Goal: Task Accomplishment & Management: Complete application form

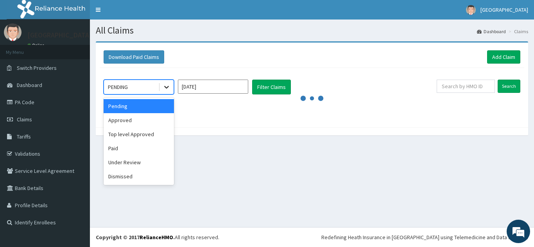
click at [166, 83] on div at bounding box center [166, 87] width 14 height 14
click at [130, 116] on div "Approved" at bounding box center [138, 120] width 70 height 14
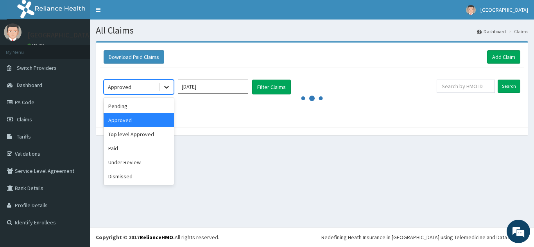
click at [166, 86] on icon at bounding box center [166, 87] width 8 height 8
click at [138, 103] on div "Pending" at bounding box center [138, 106] width 70 height 14
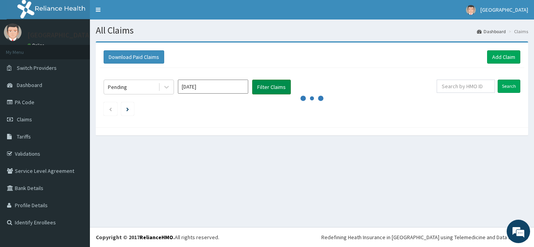
click at [263, 82] on button "Filter Claims" at bounding box center [271, 87] width 39 height 15
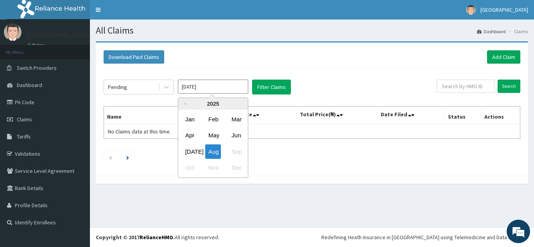
click at [226, 86] on input "[DATE]" at bounding box center [213, 87] width 70 height 14
click at [215, 147] on div "Aug" at bounding box center [213, 152] width 16 height 14
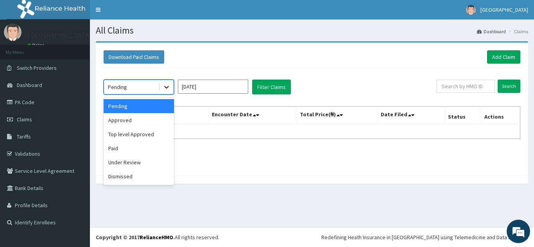
click at [164, 87] on icon at bounding box center [166, 87] width 8 height 8
click at [136, 148] on div "Paid" at bounding box center [138, 148] width 70 height 14
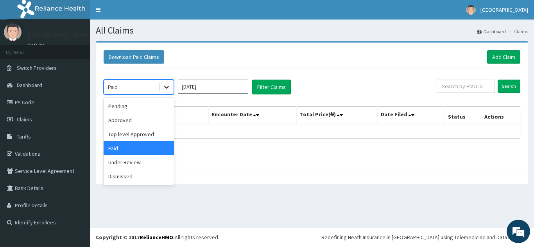
click at [166, 88] on icon at bounding box center [166, 87] width 5 height 3
click at [149, 118] on div "Approved" at bounding box center [138, 120] width 70 height 14
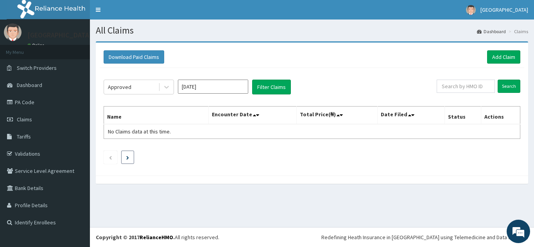
click at [125, 152] on li at bounding box center [127, 157] width 13 height 13
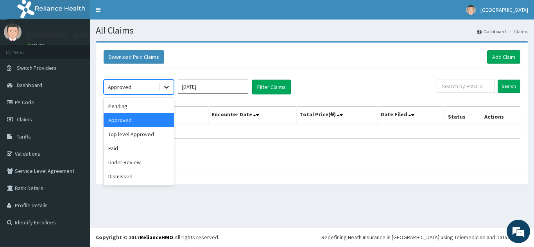
click at [168, 84] on icon at bounding box center [166, 87] width 8 height 8
click at [137, 102] on div "Pending" at bounding box center [138, 106] width 70 height 14
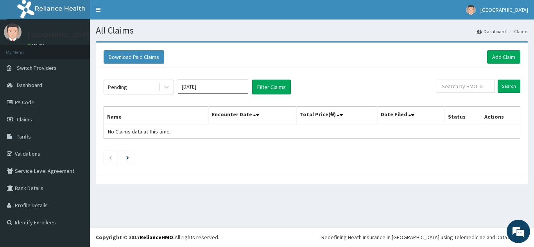
click at [337, 74] on div "Pending Aug 2025 Filter Claims Search Name Encounter Date Total Price(₦) Date F…" at bounding box center [312, 120] width 424 height 104
click at [501, 56] on link "Add Claim" at bounding box center [503, 56] width 33 height 13
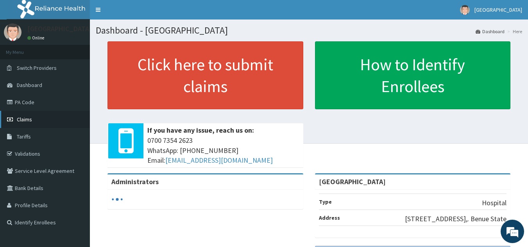
click at [36, 121] on link "Claims" at bounding box center [45, 119] width 90 height 17
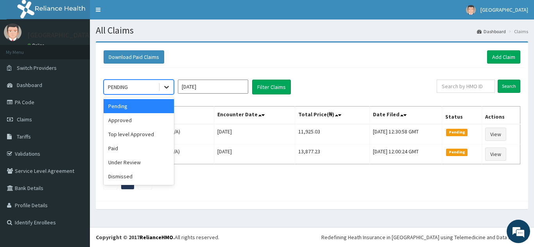
click at [165, 84] on icon at bounding box center [166, 87] width 8 height 8
click at [148, 114] on div "Approved" at bounding box center [138, 120] width 70 height 14
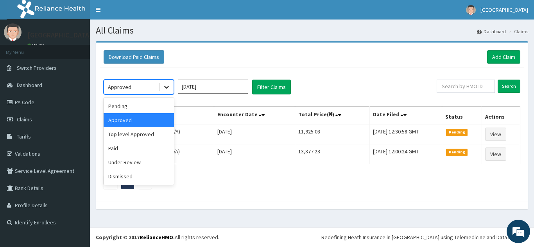
click at [166, 86] on icon at bounding box center [166, 87] width 8 height 8
click at [151, 102] on div "Pending" at bounding box center [138, 106] width 70 height 14
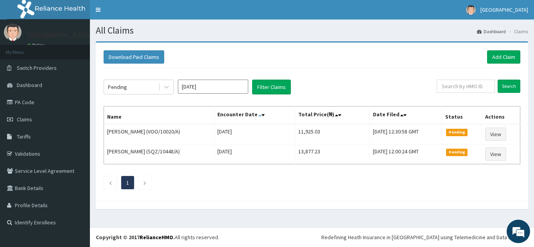
click at [259, 114] on icon at bounding box center [259, 114] width 3 height 5
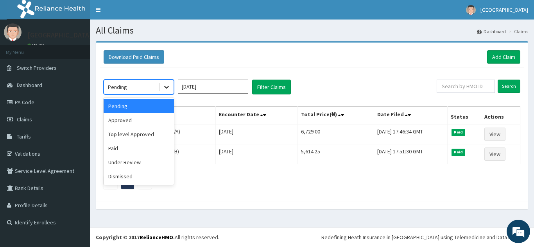
click at [166, 85] on icon at bounding box center [166, 87] width 8 height 8
click at [150, 121] on div "Approved" at bounding box center [138, 120] width 70 height 14
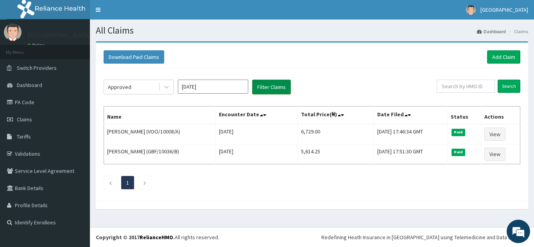
click at [264, 85] on button "Filter Claims" at bounding box center [271, 87] width 39 height 15
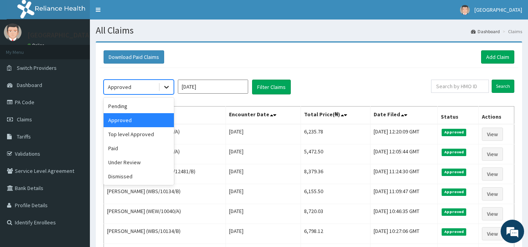
click at [165, 86] on icon at bounding box center [166, 87] width 5 height 3
click at [146, 158] on div "Under Review" at bounding box center [138, 162] width 70 height 14
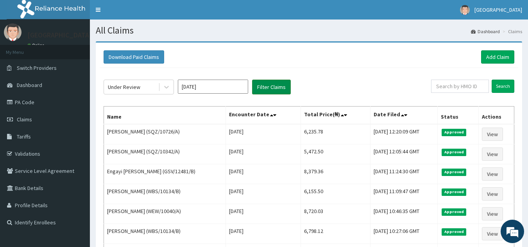
click at [269, 82] on button "Filter Claims" at bounding box center [271, 87] width 39 height 15
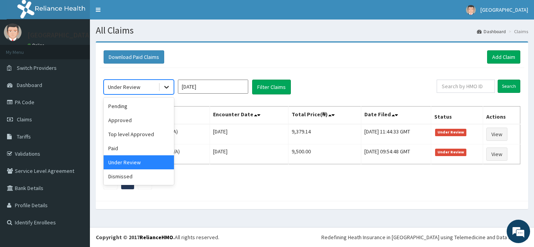
click at [166, 89] on icon at bounding box center [166, 87] width 8 height 8
click at [144, 148] on div "Paid" at bounding box center [138, 148] width 70 height 14
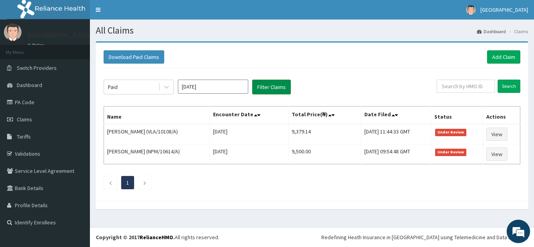
click at [267, 84] on button "Filter Claims" at bounding box center [271, 87] width 39 height 15
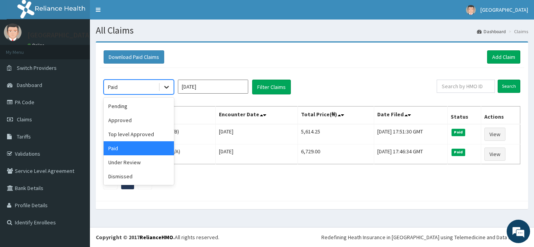
click at [167, 83] on div at bounding box center [166, 87] width 14 height 14
click at [139, 122] on div "Approved" at bounding box center [138, 120] width 70 height 14
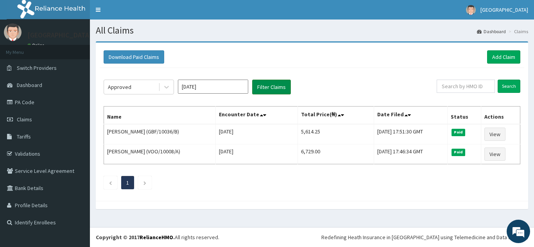
click at [268, 85] on button "Filter Claims" at bounding box center [271, 87] width 39 height 15
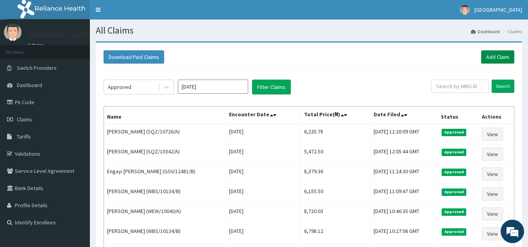
click at [495, 55] on link "Add Claim" at bounding box center [497, 56] width 33 height 13
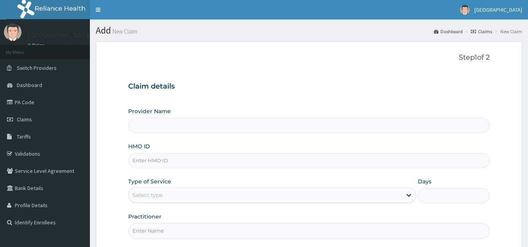
click at [226, 161] on input "HMO ID" at bounding box center [309, 160] width 362 height 15
type input "[GEOGRAPHIC_DATA]"
click at [203, 168] on input "HMO ID" at bounding box center [309, 160] width 362 height 15
click at [155, 159] on input "HMO ID" at bounding box center [309, 160] width 362 height 15
type input "API/10038/A"
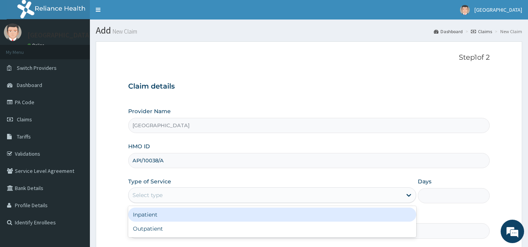
click at [194, 192] on div "Select type" at bounding box center [264, 195] width 273 height 12
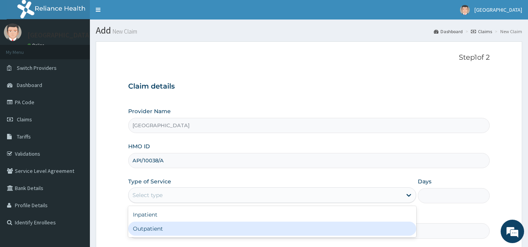
click at [183, 228] on div "Outpatient" at bounding box center [272, 229] width 288 height 14
type input "1"
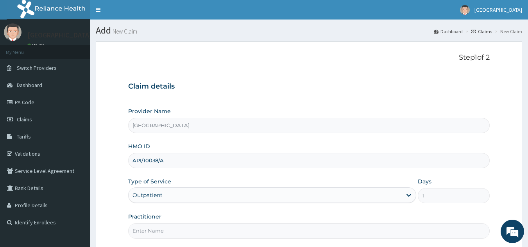
click at [242, 232] on input "Practitioner" at bounding box center [309, 230] width 362 height 15
type input "DR AMEH"
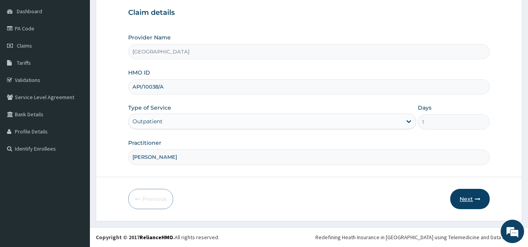
click at [481, 198] on button "Next" at bounding box center [469, 199] width 39 height 20
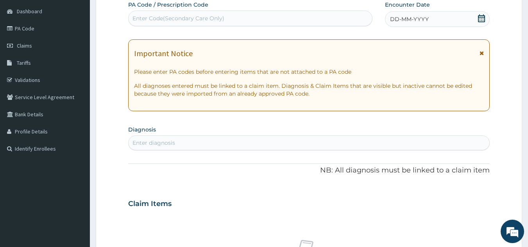
click at [251, 138] on div "Enter diagnosis" at bounding box center [308, 143] width 361 height 12
click at [478, 15] on icon at bounding box center [481, 18] width 8 height 8
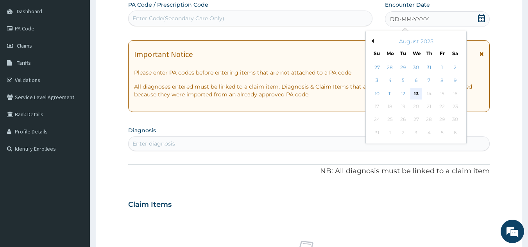
click at [414, 92] on div "13" at bounding box center [416, 94] width 12 height 12
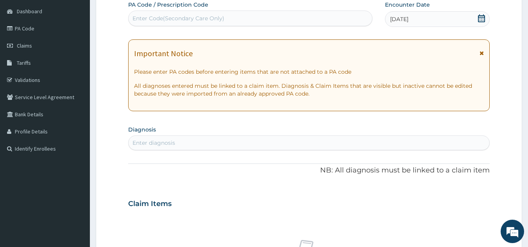
click at [192, 137] on div "Enter diagnosis" at bounding box center [308, 143] width 361 height 12
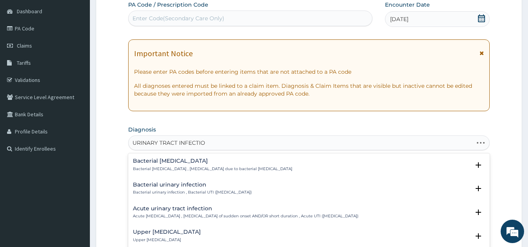
type input "URINARY TRACT INFECTION"
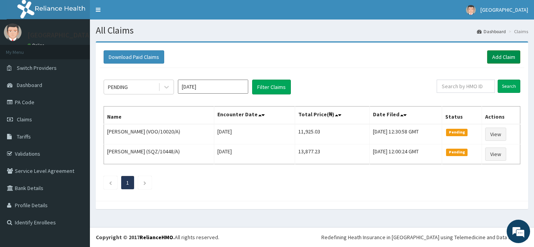
click at [506, 55] on link "Add Claim" at bounding box center [503, 56] width 33 height 13
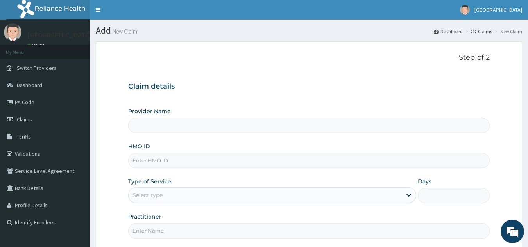
type input "[GEOGRAPHIC_DATA]"
click at [190, 162] on input "HMO ID" at bounding box center [309, 160] width 362 height 15
type input "NPM/10310/F"
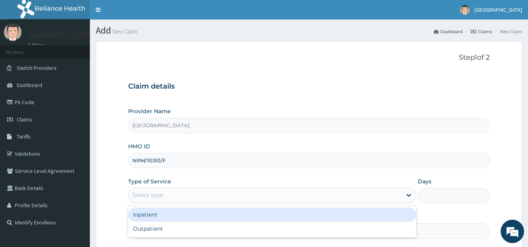
click at [252, 195] on div "Select type" at bounding box center [264, 195] width 273 height 12
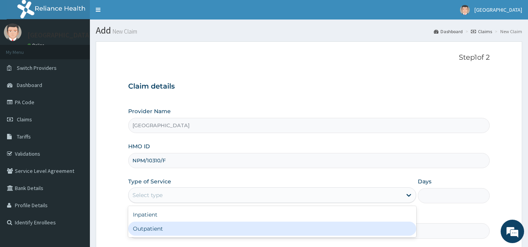
click at [244, 225] on div "Outpatient" at bounding box center [272, 229] width 288 height 14
type input "1"
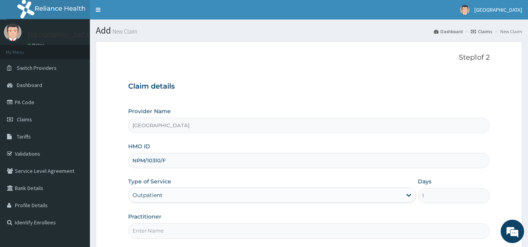
click at [250, 234] on input "Practitioner" at bounding box center [309, 230] width 362 height 15
type input "DR [PERSON_NAME]"
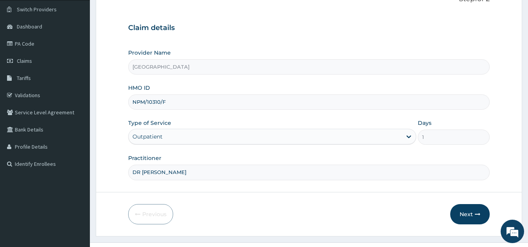
scroll to position [74, 0]
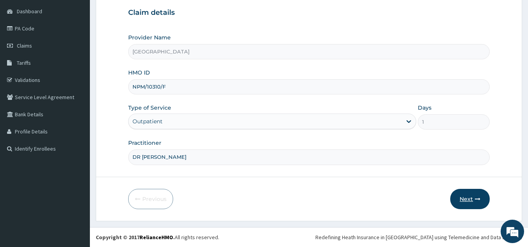
click at [471, 197] on button "Next" at bounding box center [469, 199] width 39 height 20
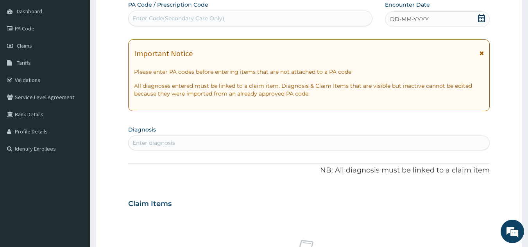
click at [481, 15] on icon at bounding box center [481, 18] width 7 height 8
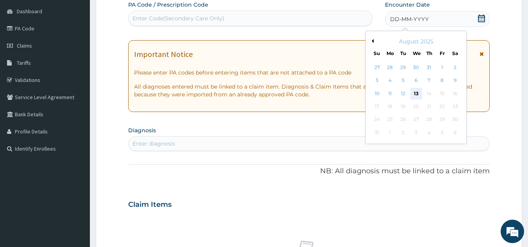
click at [415, 93] on div "13" at bounding box center [416, 94] width 12 height 12
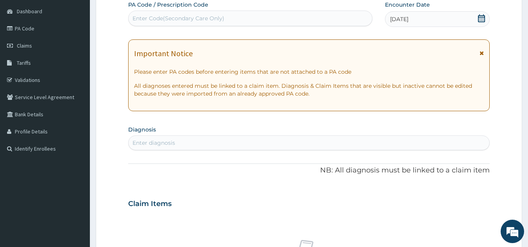
click at [198, 140] on div "Enter diagnosis" at bounding box center [308, 143] width 361 height 12
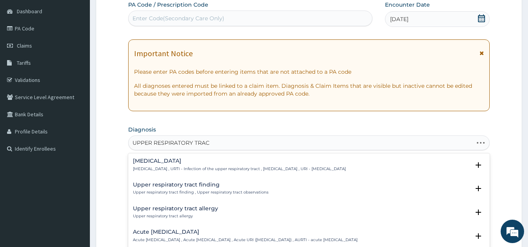
type input "UPPER RESPIRATORY TRACT"
click at [475, 164] on icon "open select status" at bounding box center [477, 164] width 5 height 5
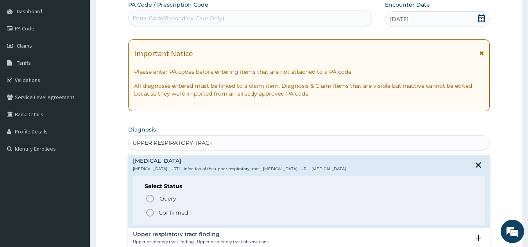
click at [153, 211] on circle "status option filled" at bounding box center [149, 212] width 7 height 7
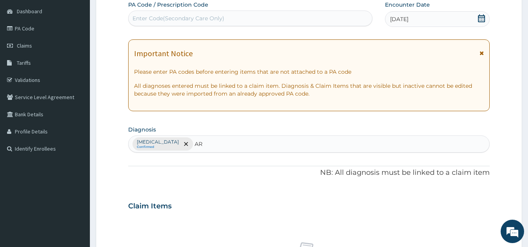
type input "A"
type input "[MEDICAL_DATA]"
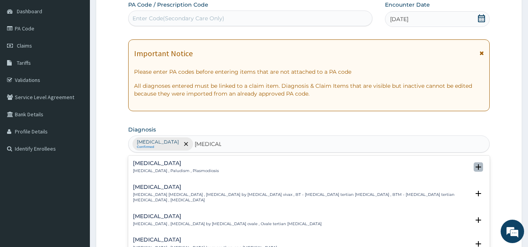
click at [475, 170] on icon "open select status" at bounding box center [477, 166] width 5 height 5
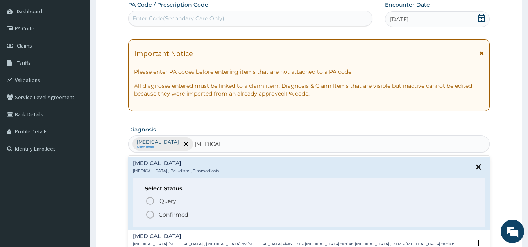
click at [149, 212] on circle "status option filled" at bounding box center [149, 214] width 7 height 7
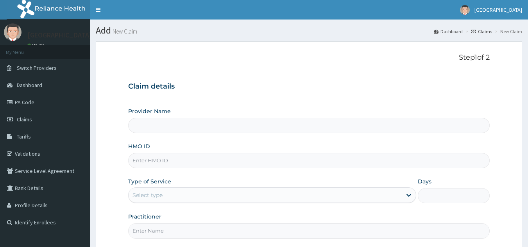
type input "[GEOGRAPHIC_DATA]"
click at [176, 159] on input "HMO ID" at bounding box center [309, 160] width 362 height 15
type input "NPM/10310/F"
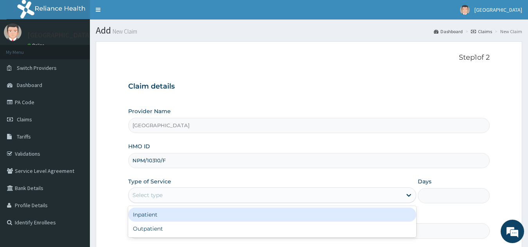
click at [237, 193] on div "Select type" at bounding box center [264, 195] width 273 height 12
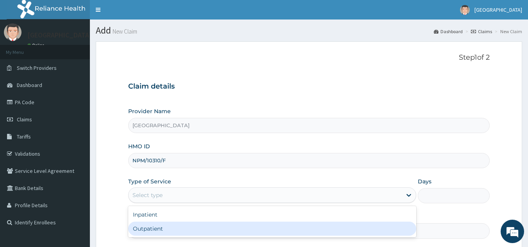
click at [225, 226] on div "Outpatient" at bounding box center [272, 229] width 288 height 14
type input "1"
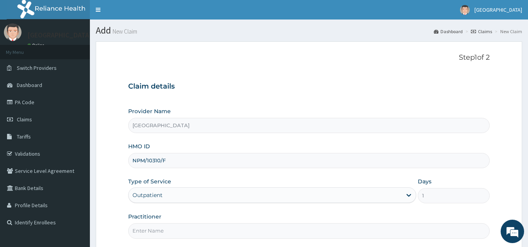
click at [222, 232] on input "Practitioner" at bounding box center [309, 230] width 362 height 15
type input "DR STEVE"
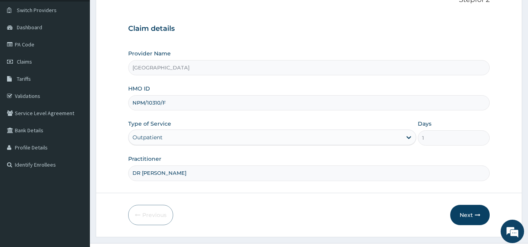
scroll to position [74, 0]
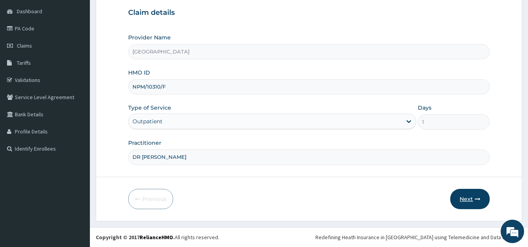
click at [467, 196] on button "Next" at bounding box center [469, 199] width 39 height 20
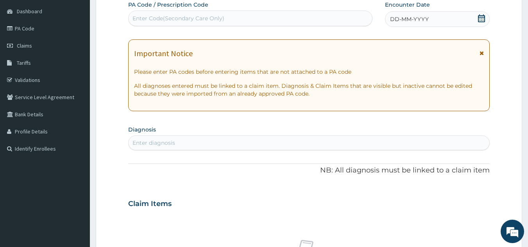
click at [480, 18] on icon at bounding box center [481, 18] width 8 height 8
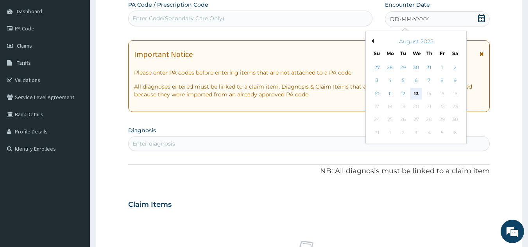
click at [414, 89] on div "13" at bounding box center [416, 94] width 12 height 12
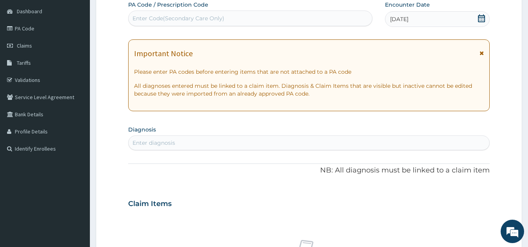
click at [183, 137] on div "Enter diagnosis" at bounding box center [308, 143] width 361 height 12
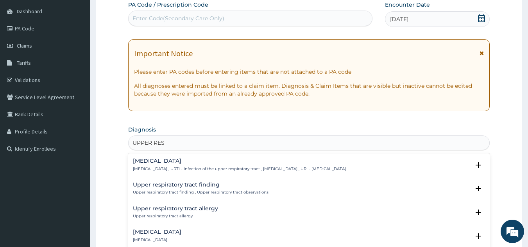
type input "UPPER RESP"
click at [475, 164] on icon "open select status" at bounding box center [477, 164] width 5 height 5
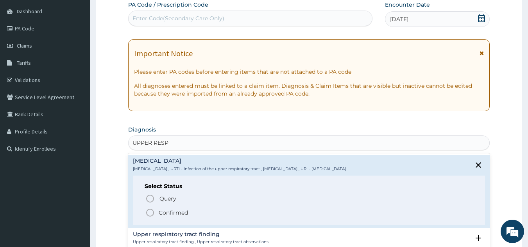
click at [148, 208] on icon "status option filled" at bounding box center [149, 212] width 9 height 9
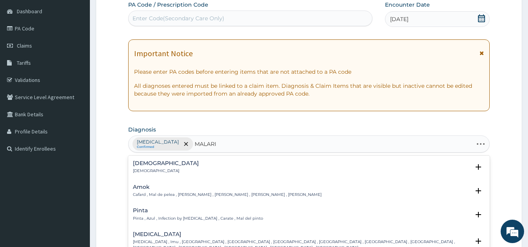
type input "[MEDICAL_DATA]"
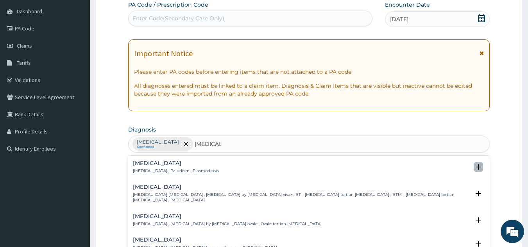
click at [475, 170] on icon "open select status" at bounding box center [477, 166] width 5 height 5
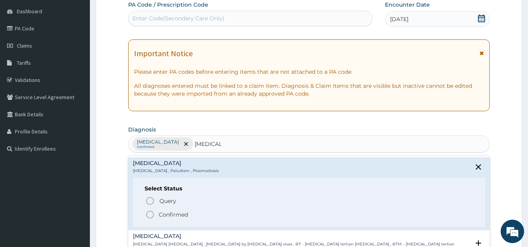
click at [152, 214] on icon "status option filled" at bounding box center [149, 214] width 9 height 9
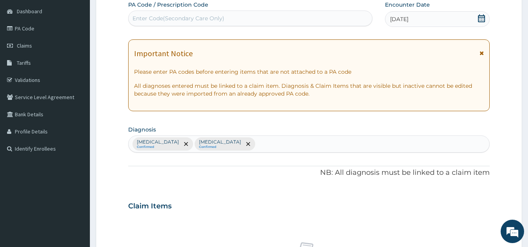
click at [366, 116] on div "PA Code / Prescription Code Enter Code(Secondary Care Only) Encounter Date 13-0…" at bounding box center [309, 204] width 362 height 407
click at [259, 145] on div "Upper respiratory infection Confirmed Malaria Confirmed" at bounding box center [308, 144] width 361 height 16
type input "[MEDICAL_DATA]"
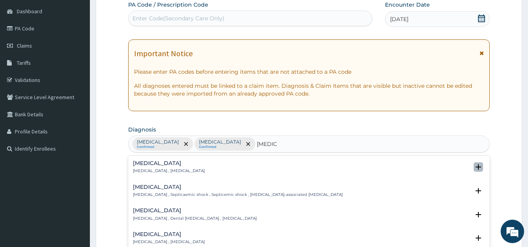
click at [473, 164] on icon "open select status" at bounding box center [477, 166] width 9 height 9
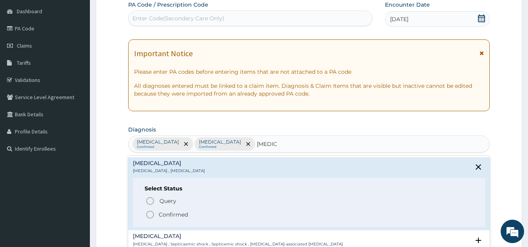
click at [150, 209] on div "Query Query covers suspected (?), Keep in view (kiv), Ruled out (r/o) Confirmed" at bounding box center [309, 208] width 329 height 24
click at [149, 216] on icon "status option filled" at bounding box center [149, 214] width 9 height 9
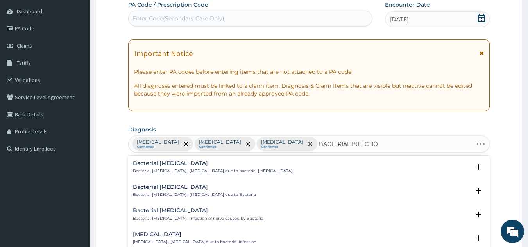
type input "BACTERIAL INFECTION"
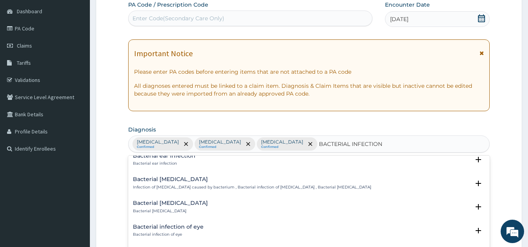
scroll to position [205, 0]
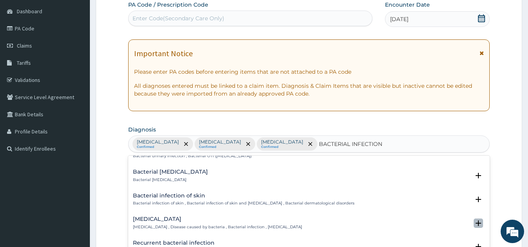
click at [475, 221] on icon "open select status" at bounding box center [477, 223] width 5 height 5
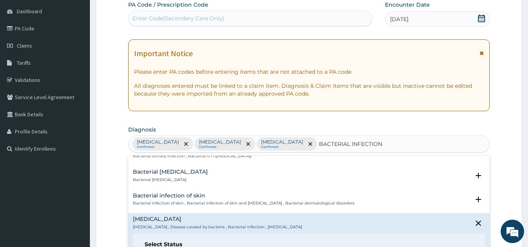
scroll to position [290, 0]
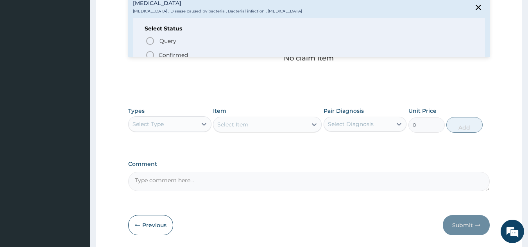
click at [483, 53] on div "Bacterial infectious disease Bacterial infectious disease , Disease caused by b…" at bounding box center [309, 33] width 362 height 73
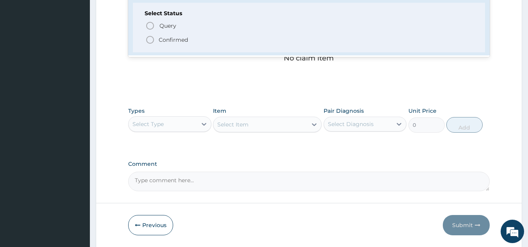
scroll to position [220, 0]
click at [149, 36] on icon "status option filled" at bounding box center [149, 39] width 9 height 9
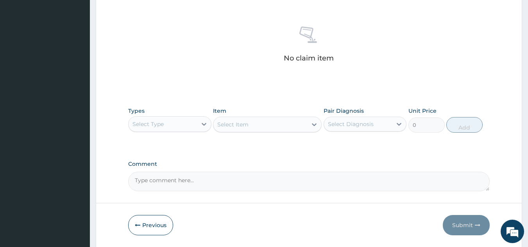
scroll to position [74, 0]
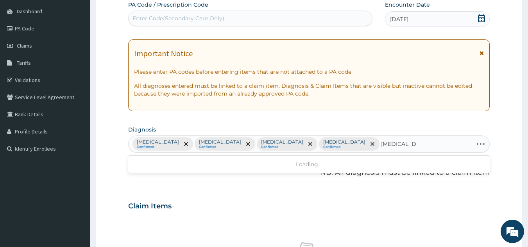
type input "INFLUENZA"
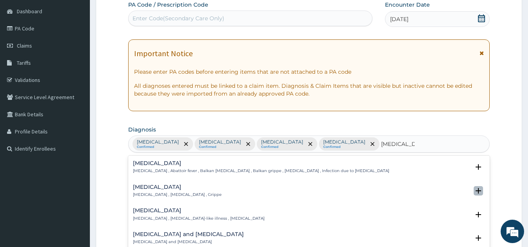
click at [473, 188] on icon "open select status" at bounding box center [477, 190] width 9 height 9
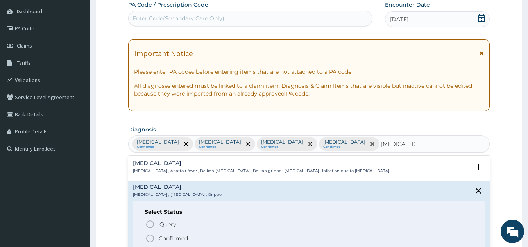
click at [152, 237] on icon "status option filled" at bounding box center [149, 238] width 9 height 9
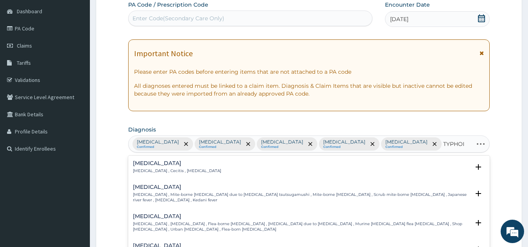
type input "[MEDICAL_DATA]"
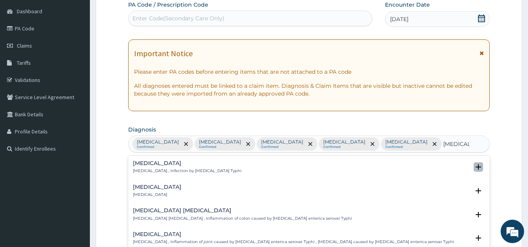
click at [475, 165] on icon "open select status" at bounding box center [477, 166] width 5 height 5
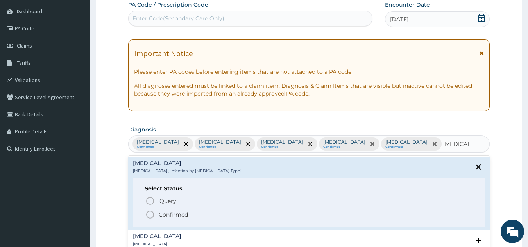
click at [149, 214] on icon "status option filled" at bounding box center [149, 214] width 9 height 9
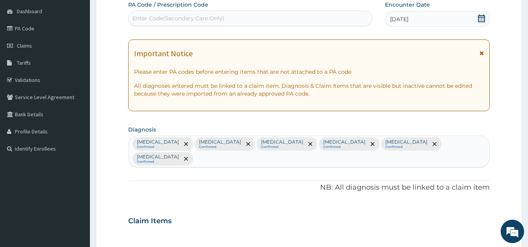
scroll to position [290, 0]
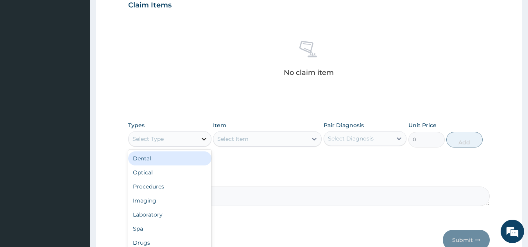
click at [202, 135] on icon at bounding box center [204, 139] width 8 height 8
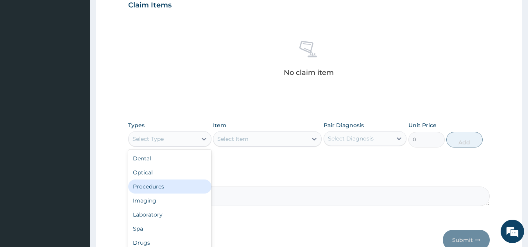
click at [172, 180] on div "Procedures" at bounding box center [169, 187] width 83 height 14
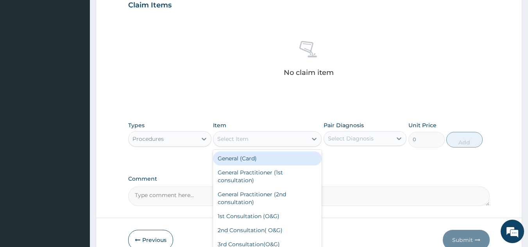
click at [278, 133] on div "Select Item" at bounding box center [260, 139] width 94 height 12
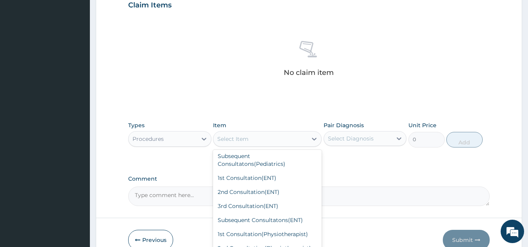
scroll to position [307, 0]
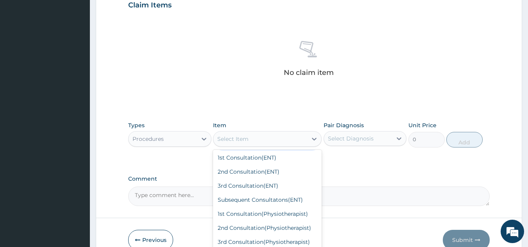
click at [263, 151] on div "Subsequent Consultatons(Pediatrics)" at bounding box center [267, 140] width 109 height 22
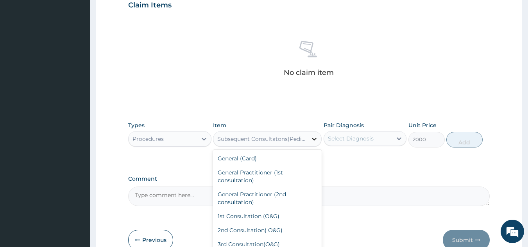
click at [311, 135] on icon at bounding box center [314, 139] width 8 height 8
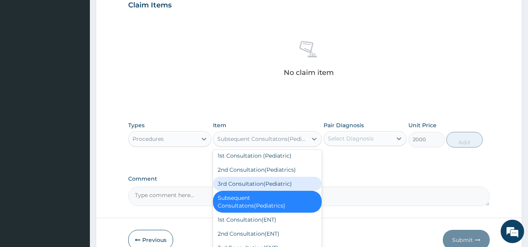
click at [278, 191] on div "3rd Consultation(Pediatric)" at bounding box center [267, 184] width 109 height 14
type input "3500"
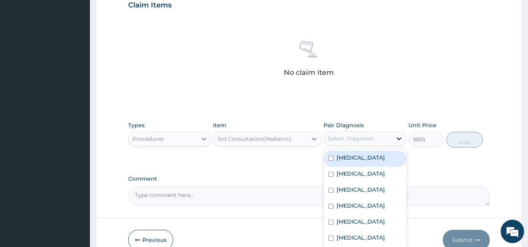
click at [397, 135] on icon at bounding box center [399, 139] width 8 height 8
click at [332, 156] on input "checkbox" at bounding box center [330, 158] width 5 height 5
checkbox input "true"
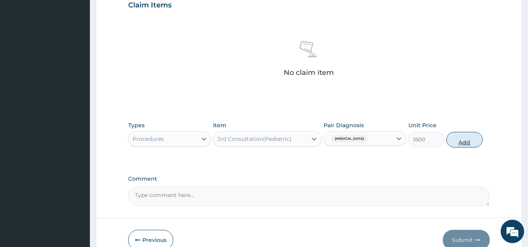
click at [456, 132] on button "Add" at bounding box center [464, 140] width 36 height 16
type input "0"
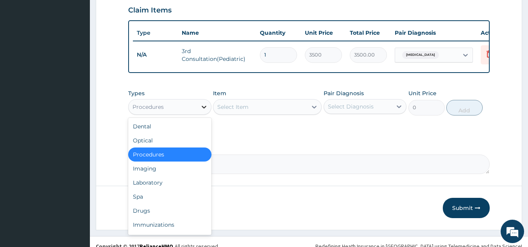
click at [201, 103] on icon at bounding box center [204, 107] width 8 height 8
click at [187, 204] on div "Drugs" at bounding box center [169, 211] width 83 height 14
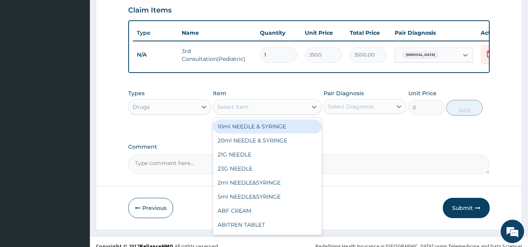
click at [286, 101] on div "Select Item" at bounding box center [260, 107] width 94 height 12
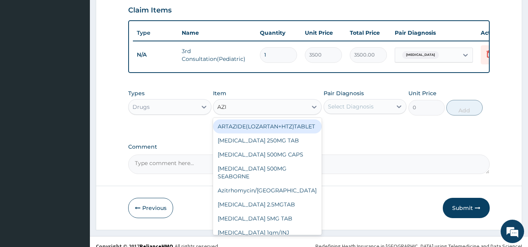
type input "AZIT"
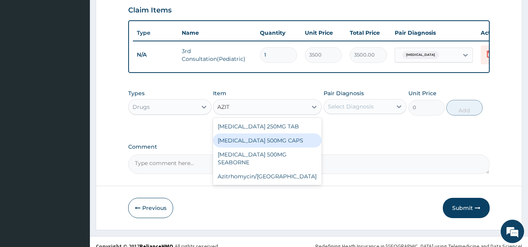
click at [275, 134] on div "AZITHROMYCIN 500MG CAPS" at bounding box center [267, 141] width 109 height 14
type input "131.25"
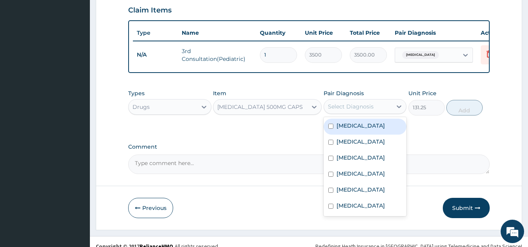
click at [358, 103] on div "Select Diagnosis" at bounding box center [351, 107] width 46 height 8
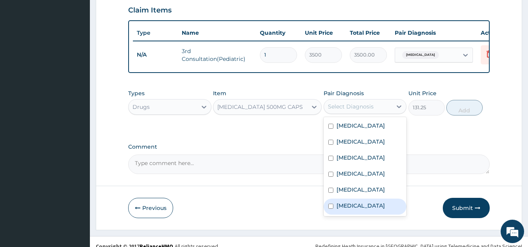
click at [346, 209] on label "[MEDICAL_DATA]" at bounding box center [360, 206] width 48 height 8
checkbox input "true"
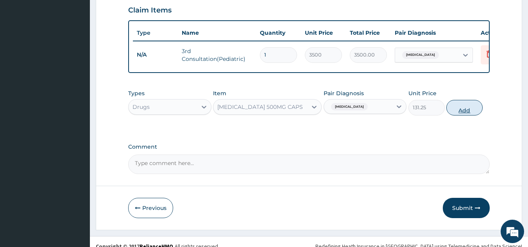
click at [467, 101] on button "Add" at bounding box center [464, 108] width 36 height 16
type input "0"
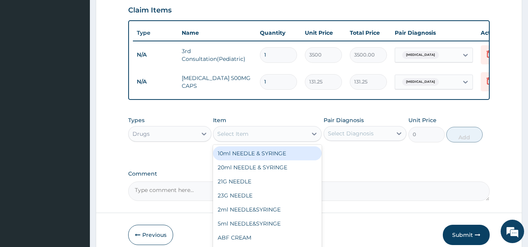
click at [257, 128] on div "Select Item" at bounding box center [260, 134] width 94 height 12
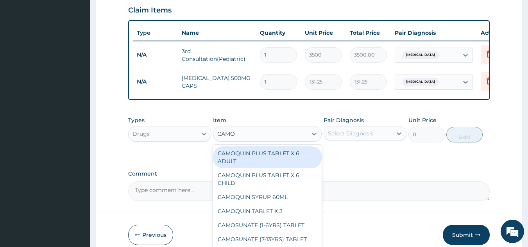
type input "CAMOS"
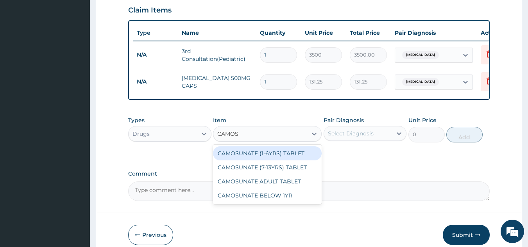
click at [255, 146] on div "CAMOSUNATE (1-6YRS) TABLET" at bounding box center [267, 153] width 109 height 14
type input "63"
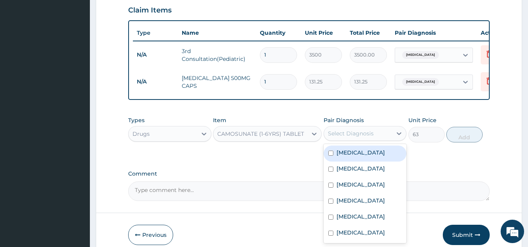
click at [370, 130] on div "Select Diagnosis" at bounding box center [351, 134] width 46 height 8
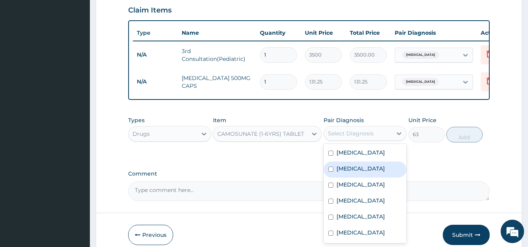
click at [346, 166] on label "[MEDICAL_DATA]" at bounding box center [360, 169] width 48 height 8
checkbox input "true"
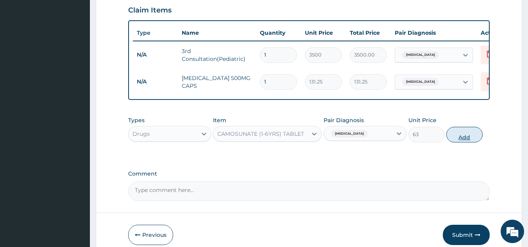
click at [463, 127] on button "Add" at bounding box center [464, 135] width 36 height 16
type input "0"
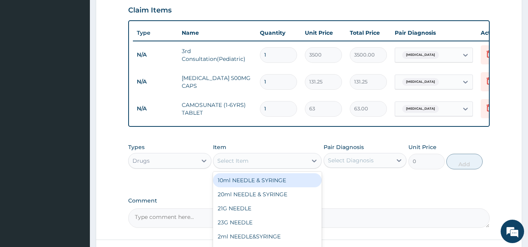
click at [289, 155] on div "Select Item" at bounding box center [260, 161] width 94 height 12
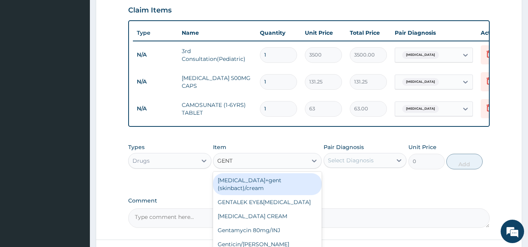
type input "GENTA"
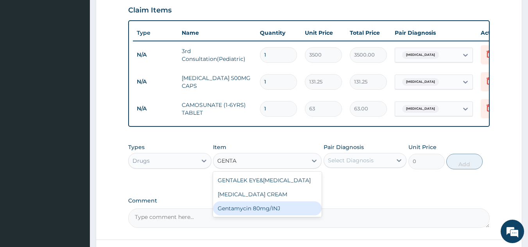
click at [269, 202] on div "Gentamycin 80mg/INJ" at bounding box center [267, 209] width 109 height 14
type input "52.5"
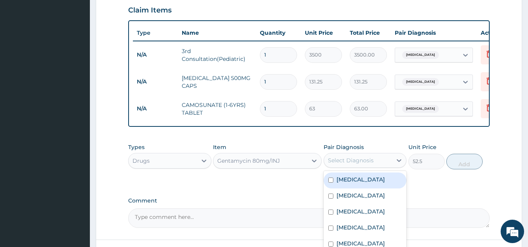
click at [382, 154] on div "Select Diagnosis" at bounding box center [358, 160] width 68 height 12
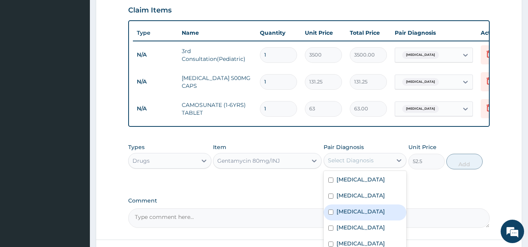
click at [334, 213] on div "[MEDICAL_DATA]" at bounding box center [364, 213] width 83 height 16
checkbox input "true"
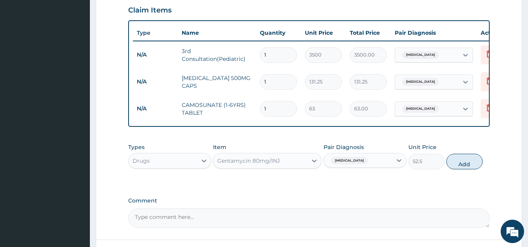
click at [464, 143] on div "Types Drugs Item Gentamycin 80mg/INJ Pair Diagnosis Sepsis Unit Price 52.5 Add" at bounding box center [309, 156] width 362 height 34
click at [463, 154] on button "Add" at bounding box center [464, 162] width 36 height 16
type input "0"
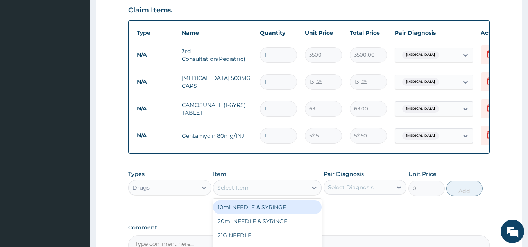
click at [293, 182] on div "Select Item" at bounding box center [260, 188] width 94 height 12
type input "CEFTR"
click at [280, 200] on div "Ceftriaxone 1mg/INJ" at bounding box center [267, 207] width 109 height 14
type input "446.25"
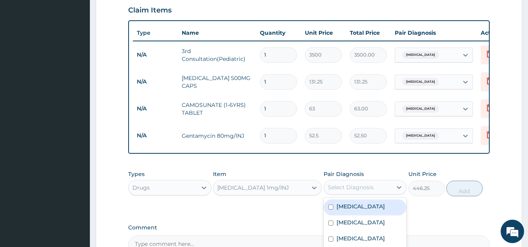
click at [344, 184] on div "Select Diagnosis" at bounding box center [351, 188] width 46 height 8
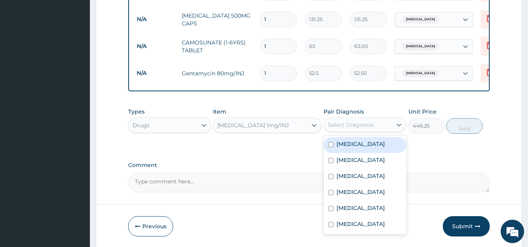
scroll to position [366, 0]
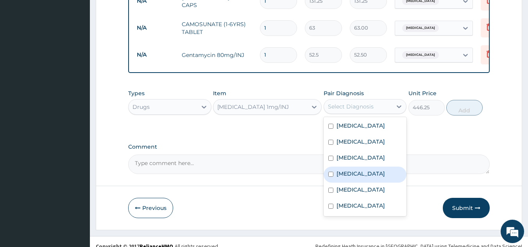
click at [385, 178] on label "[MEDICAL_DATA]" at bounding box center [360, 174] width 48 height 8
checkbox input "true"
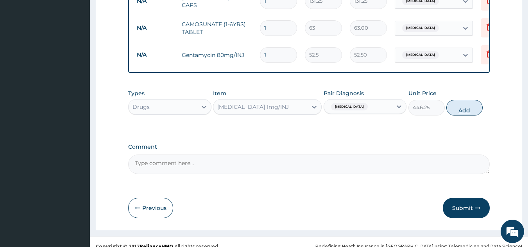
click at [466, 100] on button "Add" at bounding box center [464, 108] width 36 height 16
type input "0"
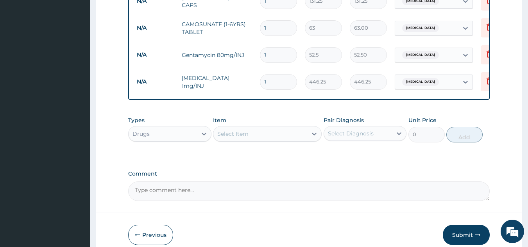
click at [286, 116] on div "Item Select Item" at bounding box center [267, 129] width 109 height 26
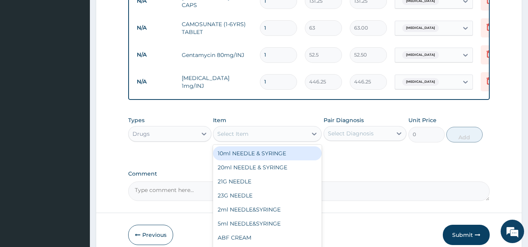
click at [286, 128] on div "Select Item" at bounding box center [260, 134] width 94 height 12
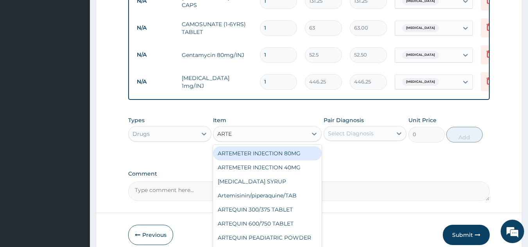
type input "ARTES"
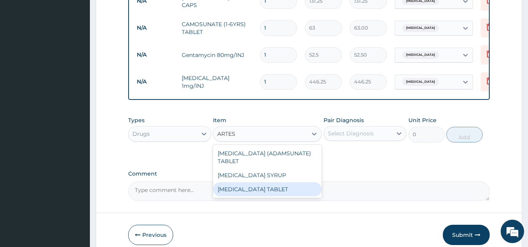
click at [271, 182] on div "ARTESUNATE TABLET" at bounding box center [267, 189] width 109 height 14
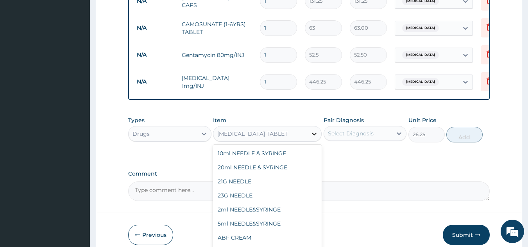
click at [312, 133] on icon at bounding box center [314, 134] width 5 height 3
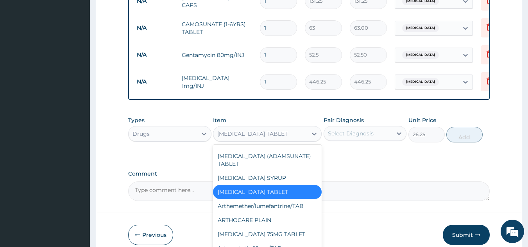
scroll to position [2031, 0]
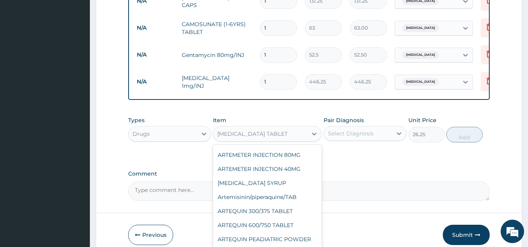
type input "367.5"
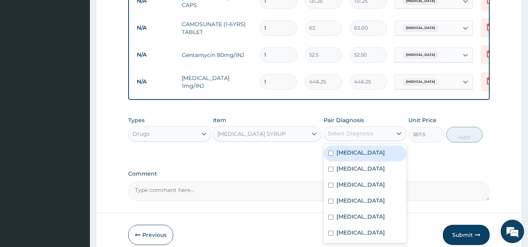
click at [365, 130] on div "Select Diagnosis" at bounding box center [351, 134] width 46 height 8
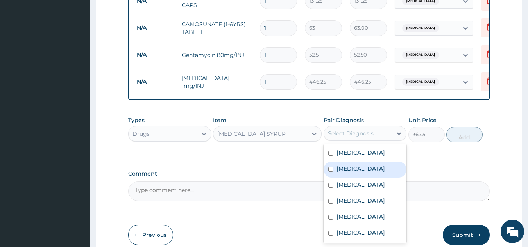
click at [355, 162] on div "[MEDICAL_DATA]" at bounding box center [364, 170] width 83 height 16
checkbox input "true"
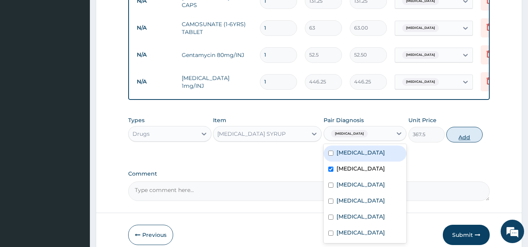
click at [459, 127] on button "Add" at bounding box center [464, 135] width 36 height 16
type input "0"
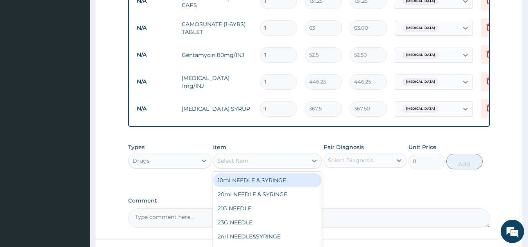
click at [276, 155] on div "Select Item" at bounding box center [260, 161] width 94 height 12
click at [285, 155] on div "Select Item" at bounding box center [260, 161] width 94 height 12
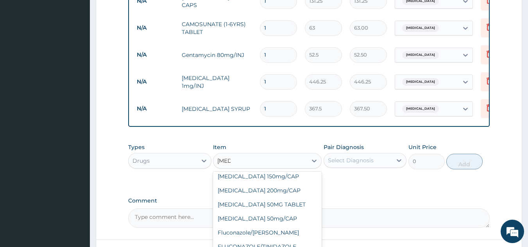
scroll to position [0, 0]
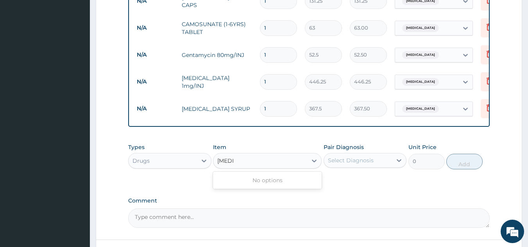
type input "FLU"
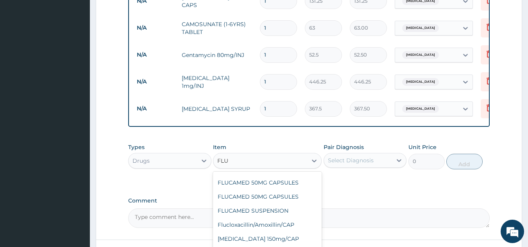
scroll to position [41, 0]
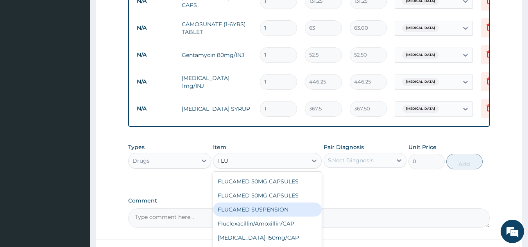
click at [285, 217] on div "FLUCAMED SUSPENSION" at bounding box center [267, 210] width 109 height 14
type input "341.25"
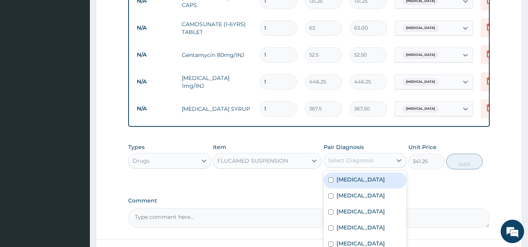
click at [389, 154] on div "Select Diagnosis" at bounding box center [358, 160] width 68 height 12
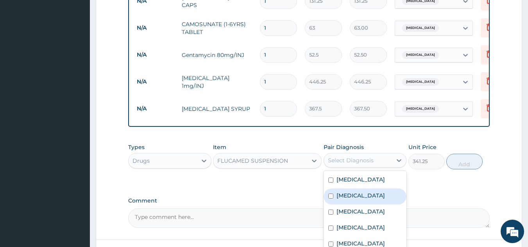
scroll to position [419, 0]
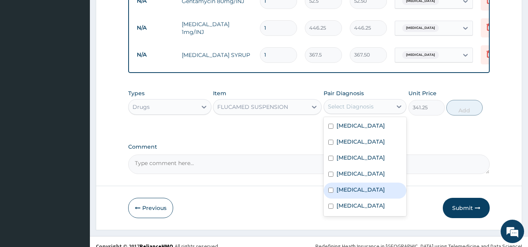
click at [384, 198] on div "Influenza" at bounding box center [364, 191] width 83 height 16
checkbox input "true"
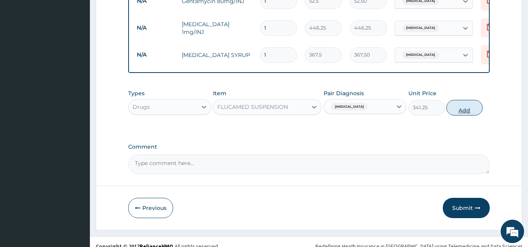
click at [455, 100] on button "Add" at bounding box center [464, 108] width 36 height 16
type input "0"
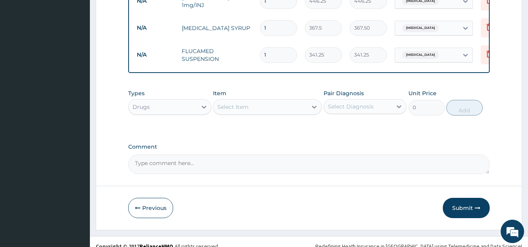
scroll to position [230, 0]
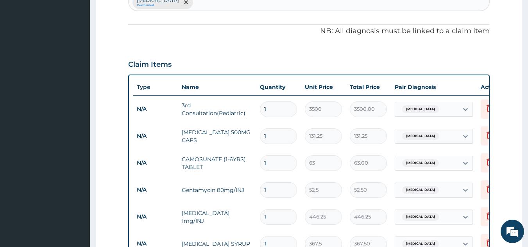
click at [267, 182] on input "1" at bounding box center [278, 189] width 37 height 15
type input "10"
type input "525.00"
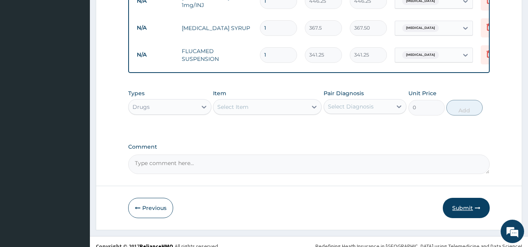
type input "10"
click at [466, 198] on button "Submit" at bounding box center [466, 208] width 47 height 20
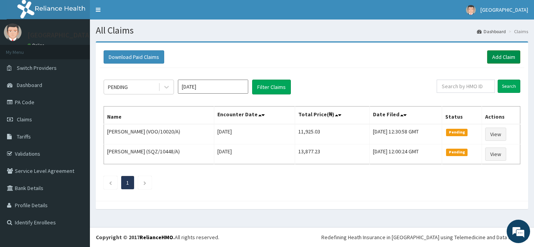
click at [508, 58] on link "Add Claim" at bounding box center [503, 56] width 33 height 13
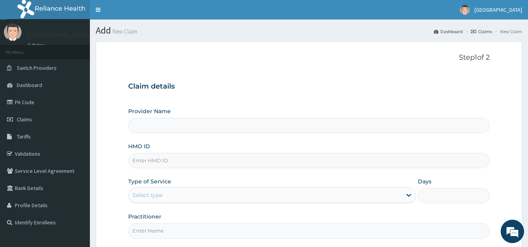
type input "[GEOGRAPHIC_DATA]"
click at [197, 162] on input "HMO ID" at bounding box center [309, 160] width 362 height 15
type input "NPM/10310/E"
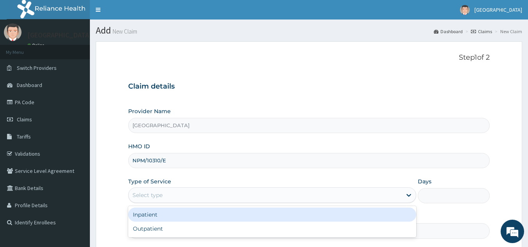
click at [209, 192] on div "Select type" at bounding box center [264, 195] width 273 height 12
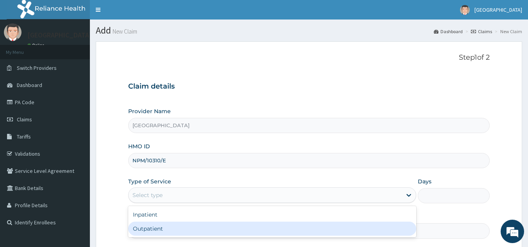
click at [194, 230] on div "Outpatient" at bounding box center [272, 229] width 288 height 14
type input "1"
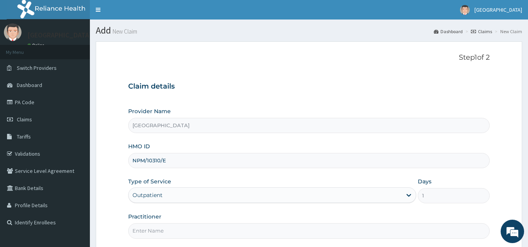
click at [194, 232] on input "Practitioner" at bounding box center [309, 230] width 362 height 15
type input "DR [PERSON_NAME]"
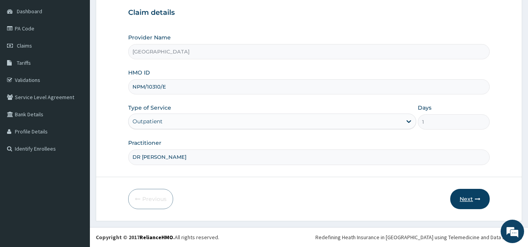
click at [478, 199] on icon "button" at bounding box center [477, 198] width 5 height 5
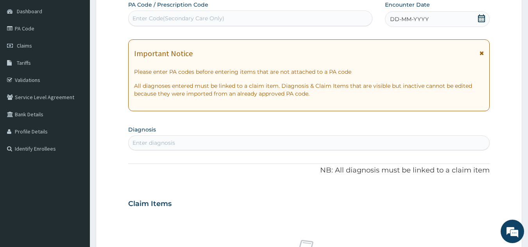
click at [480, 16] on icon at bounding box center [481, 18] width 8 height 8
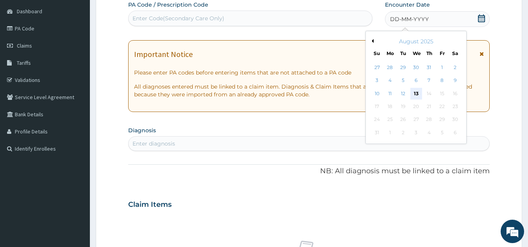
click at [418, 89] on div "13" at bounding box center [416, 94] width 12 height 12
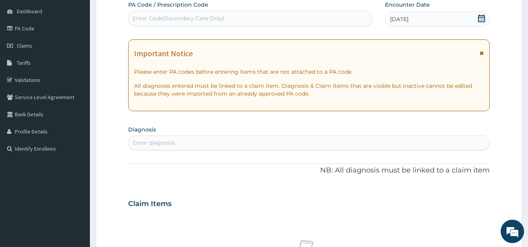
click at [219, 141] on div "Enter diagnosis" at bounding box center [308, 143] width 361 height 12
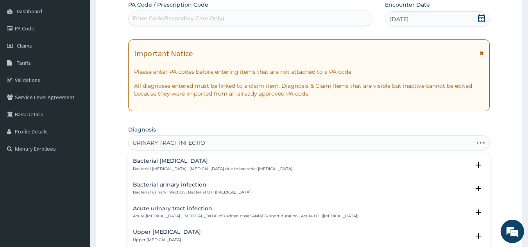
type input "[MEDICAL_DATA]"
click at [475, 210] on icon "open select status" at bounding box center [477, 212] width 5 height 5
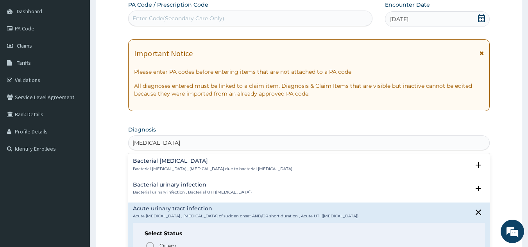
scroll to position [290, 0]
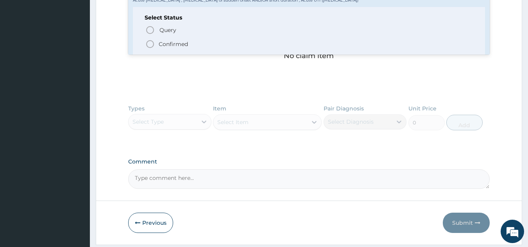
click at [150, 41] on icon "status option filled" at bounding box center [149, 43] width 9 height 9
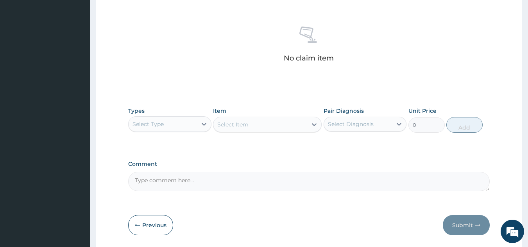
scroll to position [74, 0]
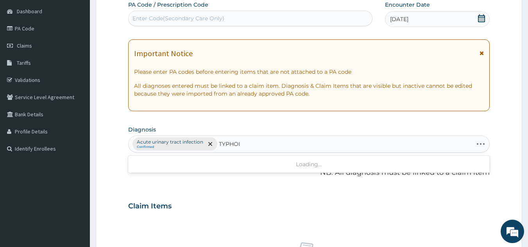
type input "[MEDICAL_DATA]"
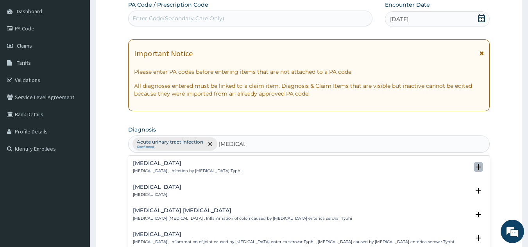
click at [475, 166] on icon "open select status" at bounding box center [477, 166] width 5 height 5
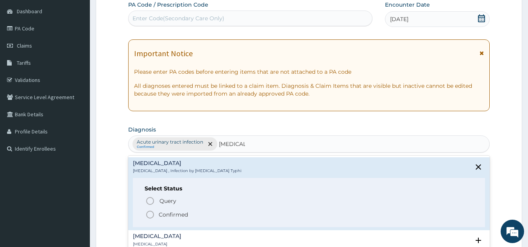
click at [153, 213] on circle "status option filled" at bounding box center [149, 214] width 7 height 7
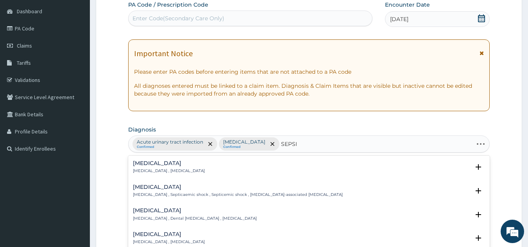
type input "[MEDICAL_DATA]"
click at [473, 164] on icon "open select status" at bounding box center [477, 166] width 9 height 9
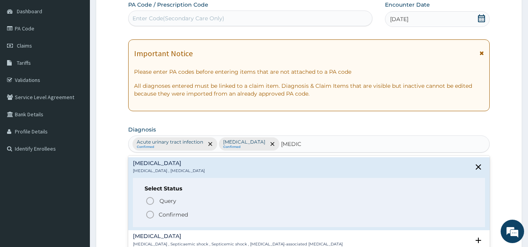
click at [150, 215] on icon "status option filled" at bounding box center [149, 214] width 9 height 9
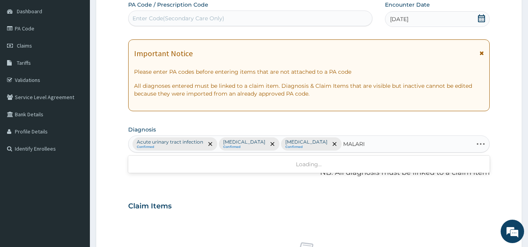
type input "[MEDICAL_DATA]"
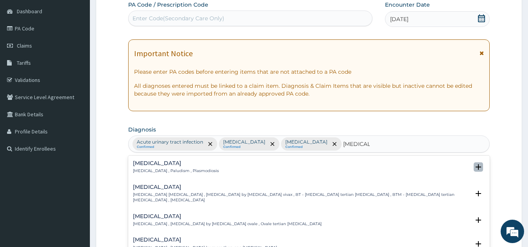
click at [475, 165] on icon "open select status" at bounding box center [477, 166] width 5 height 5
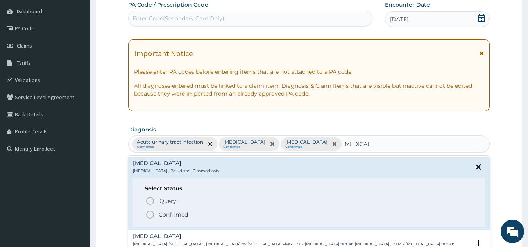
click at [148, 212] on icon "status option filled" at bounding box center [149, 214] width 9 height 9
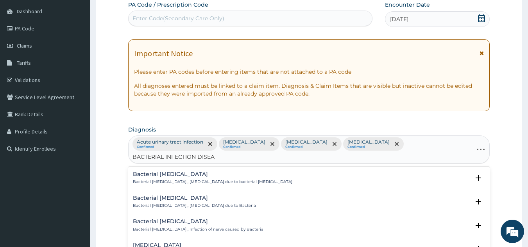
type input "BACTERIAL INFECTION DISEAS"
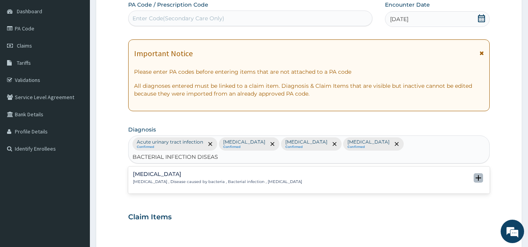
click at [480, 175] on icon "open select status" at bounding box center [477, 177] width 5 height 5
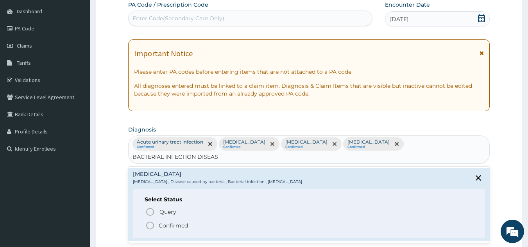
click at [153, 222] on circle "status option filled" at bounding box center [149, 225] width 7 height 7
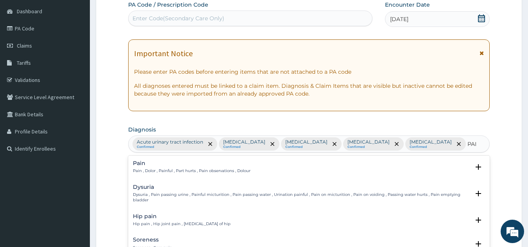
type input "PAIN"
click at [475, 166] on icon "open select status" at bounding box center [477, 166] width 5 height 5
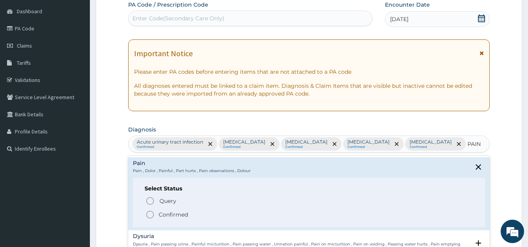
click at [148, 212] on circle "status option filled" at bounding box center [149, 214] width 7 height 7
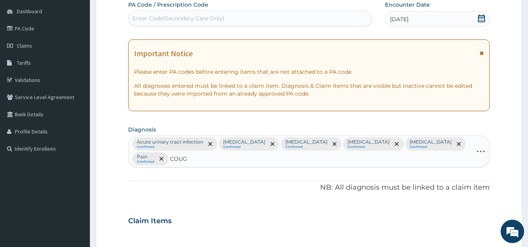
type input "COUGH"
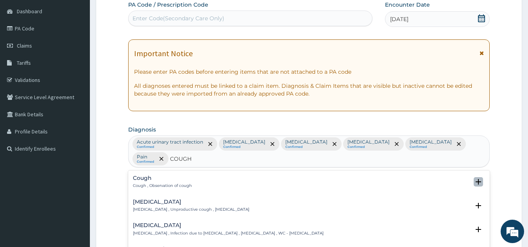
click at [475, 179] on icon "open select status" at bounding box center [477, 181] width 5 height 5
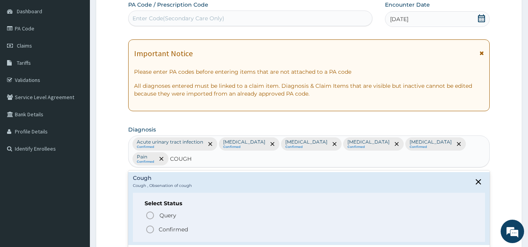
click at [153, 225] on icon "status option filled" at bounding box center [149, 229] width 9 height 9
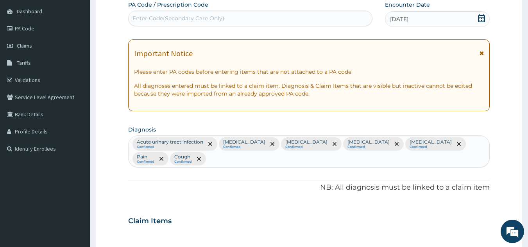
scroll to position [290, 0]
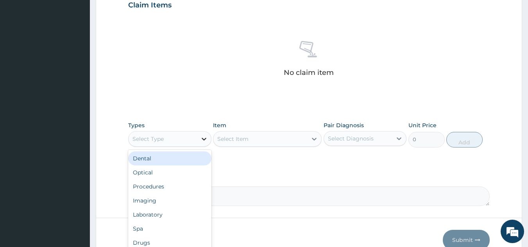
click at [198, 140] on div at bounding box center [204, 139] width 14 height 14
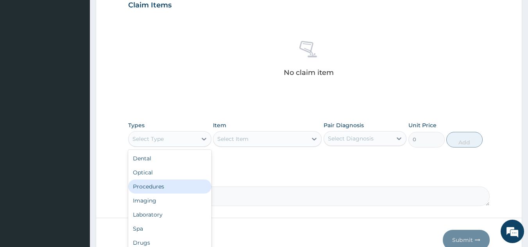
click at [192, 188] on div "Procedures" at bounding box center [169, 187] width 83 height 14
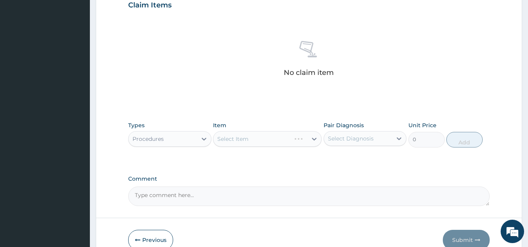
click at [314, 137] on div "Select Item" at bounding box center [267, 139] width 109 height 16
click at [262, 118] on div "Types Procedures Item Select Item Pair Diagnosis Select Diagnosis Unit Price 0 …" at bounding box center [309, 135] width 362 height 34
click at [293, 141] on div "Select Item" at bounding box center [267, 139] width 109 height 16
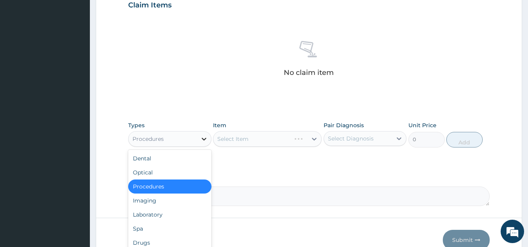
click at [202, 136] on icon at bounding box center [204, 139] width 8 height 8
click at [193, 186] on div "Procedures" at bounding box center [169, 187] width 83 height 14
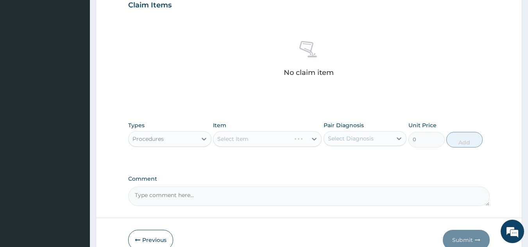
click at [283, 141] on div "Select Item" at bounding box center [267, 139] width 109 height 16
